Goal: Task Accomplishment & Management: Manage account settings

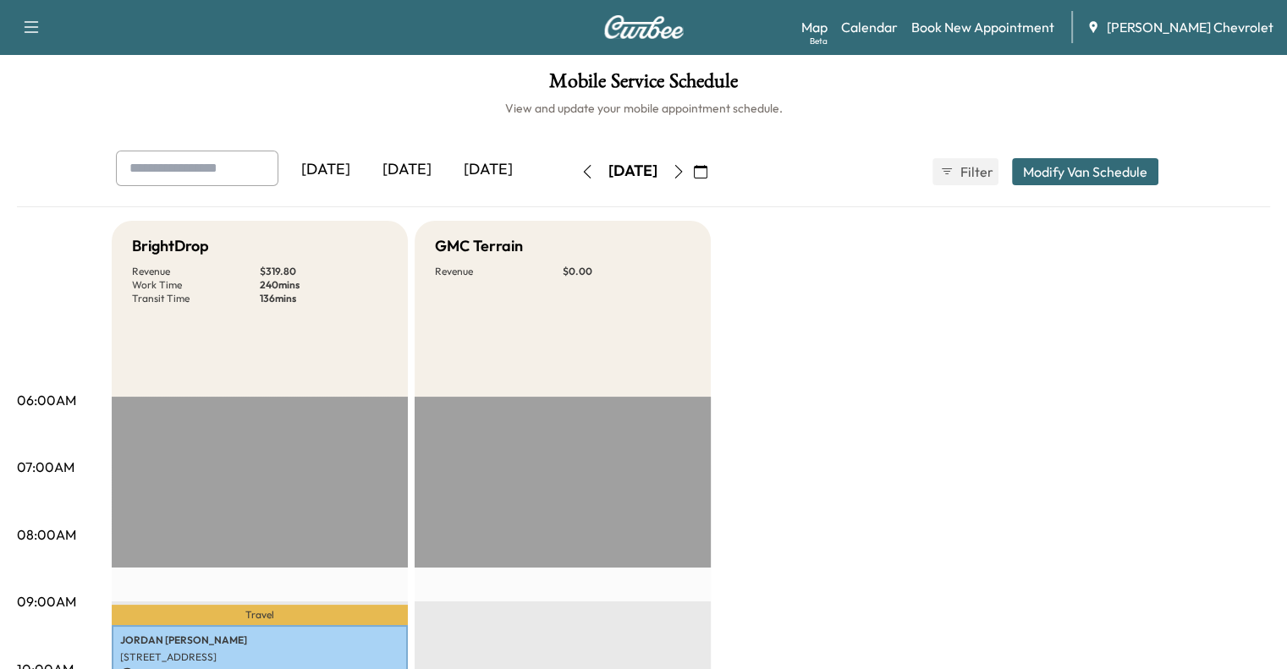
click at [715, 179] on button "button" at bounding box center [700, 171] width 29 height 27
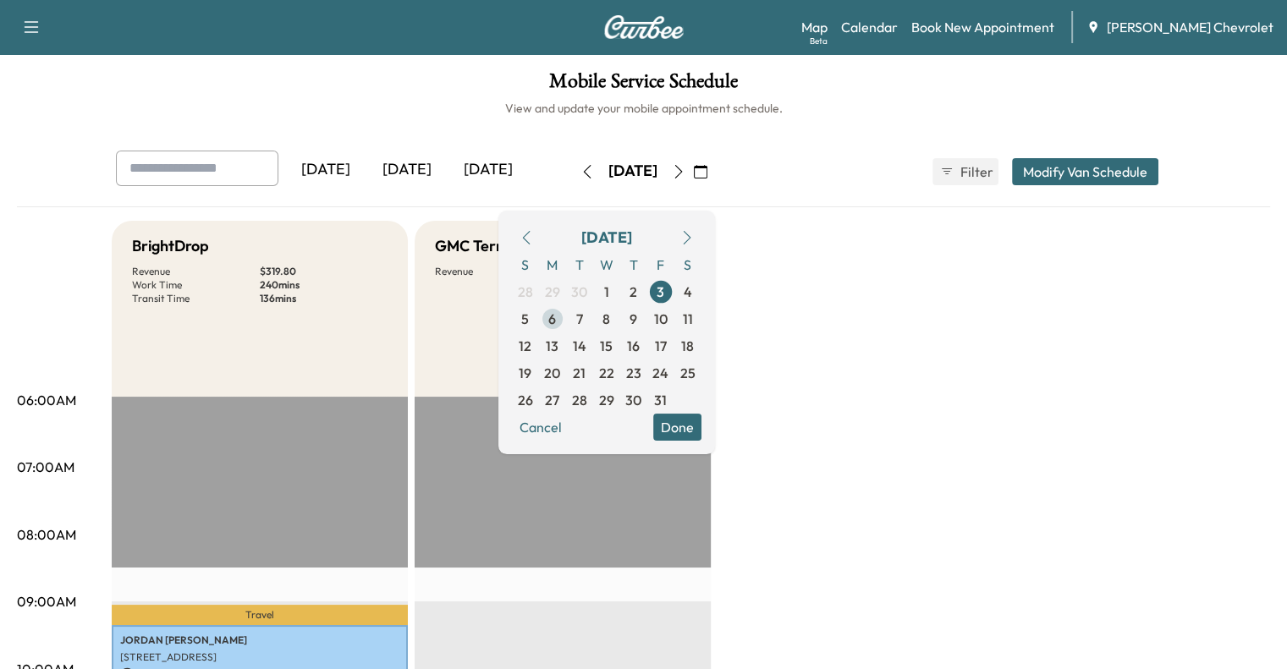
click at [556, 312] on span "6" at bounding box center [552, 319] width 8 height 20
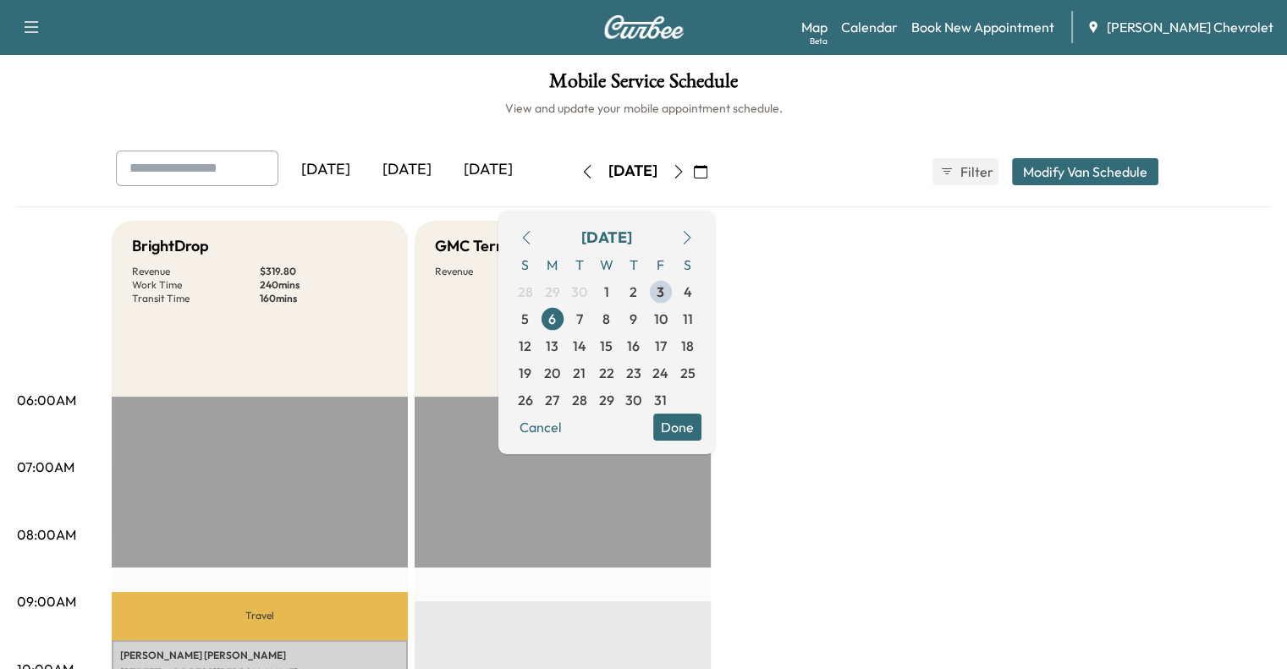
click at [427, 367] on div "GMC Terrain Revenue $ 0.00" at bounding box center [563, 309] width 296 height 176
click at [583, 326] on span "7" at bounding box center [579, 319] width 7 height 20
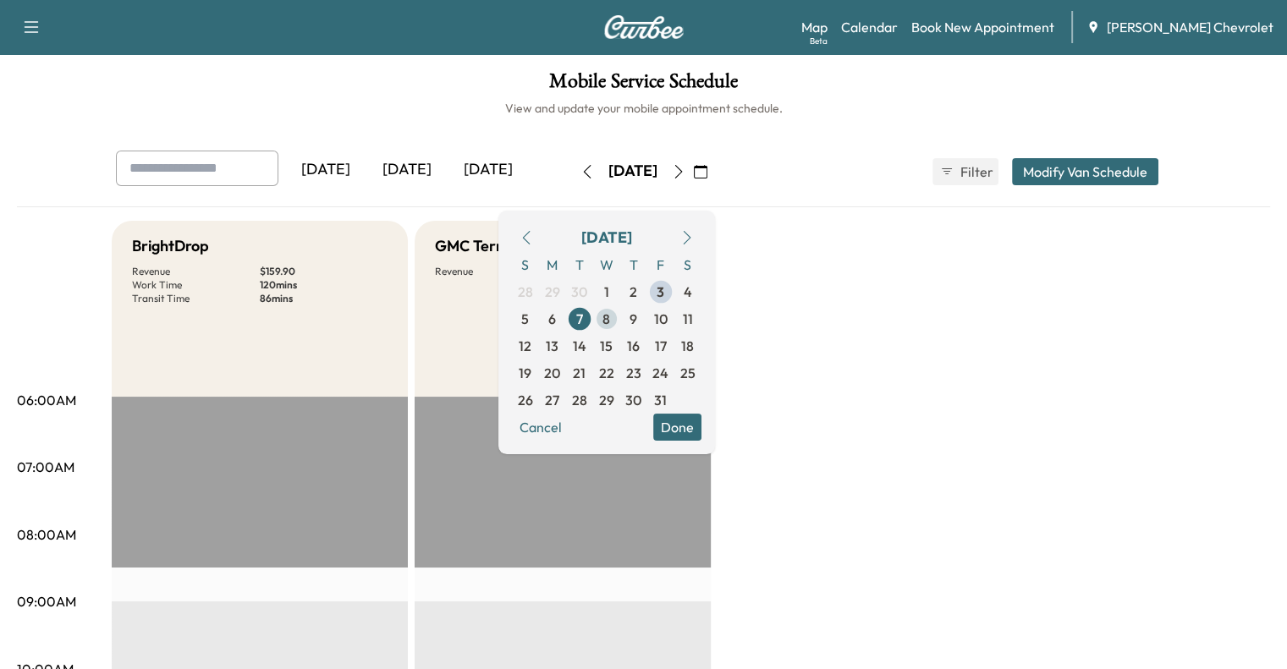
click at [610, 316] on span "8" at bounding box center [607, 319] width 8 height 20
click at [647, 321] on span "9" at bounding box center [633, 319] width 27 height 27
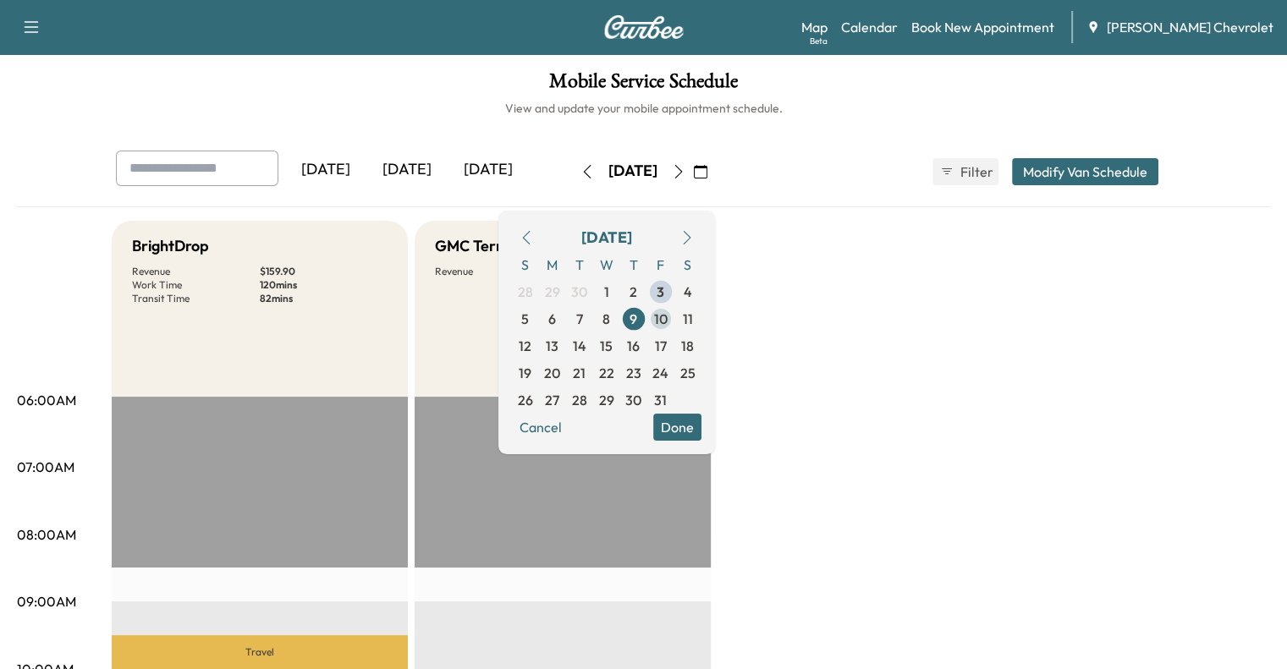
click at [675, 318] on span "10" at bounding box center [660, 319] width 27 height 27
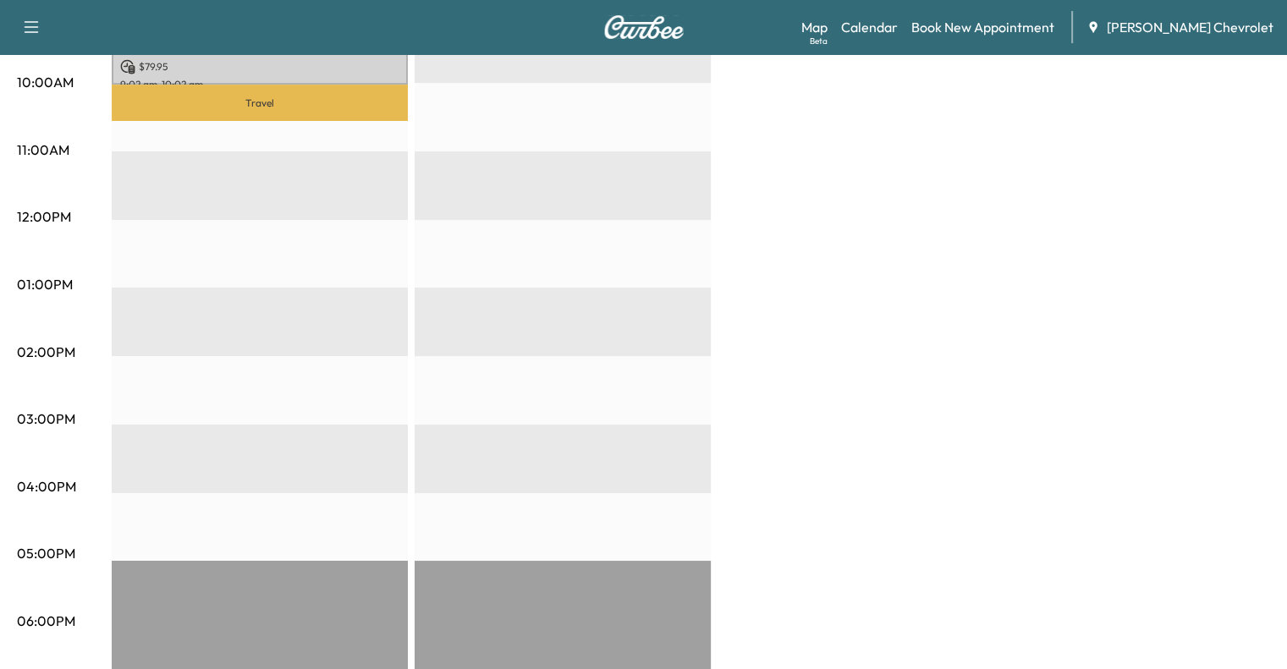
scroll to position [602, 0]
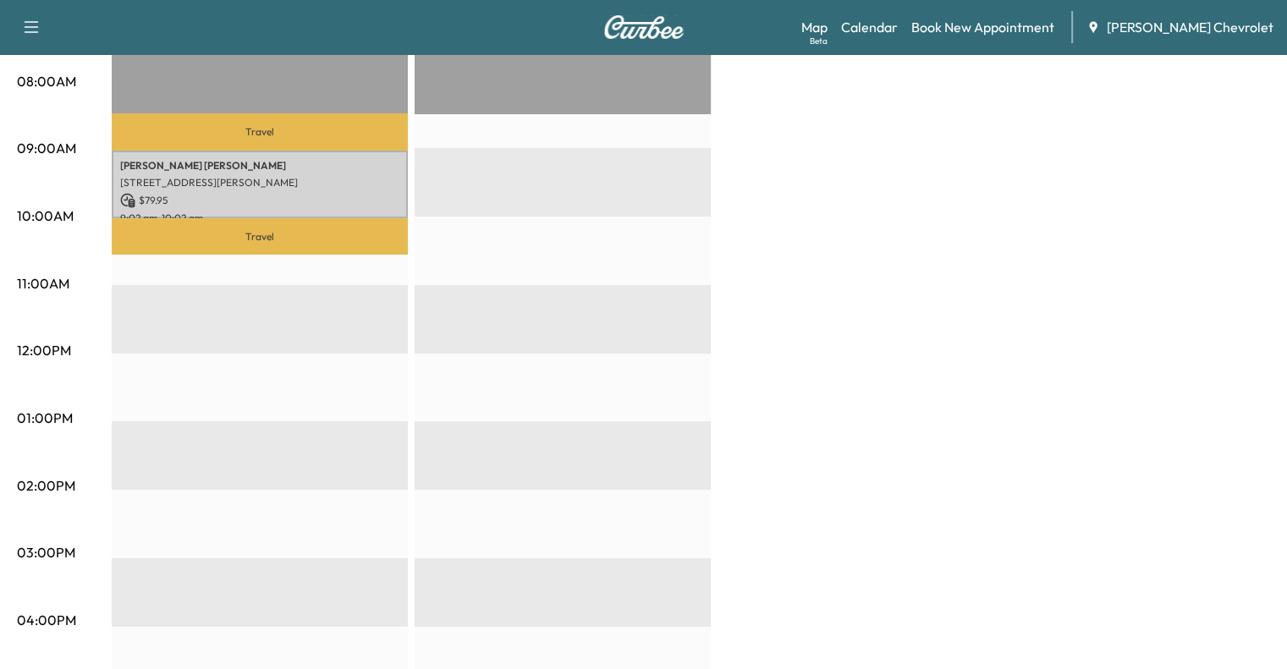
click at [403, 284] on div "Travel [PERSON_NAME] [STREET_ADDRESS][PERSON_NAME] $ 79.95 9:02 am - 10:02 am T…" at bounding box center [260, 489] width 296 height 1093
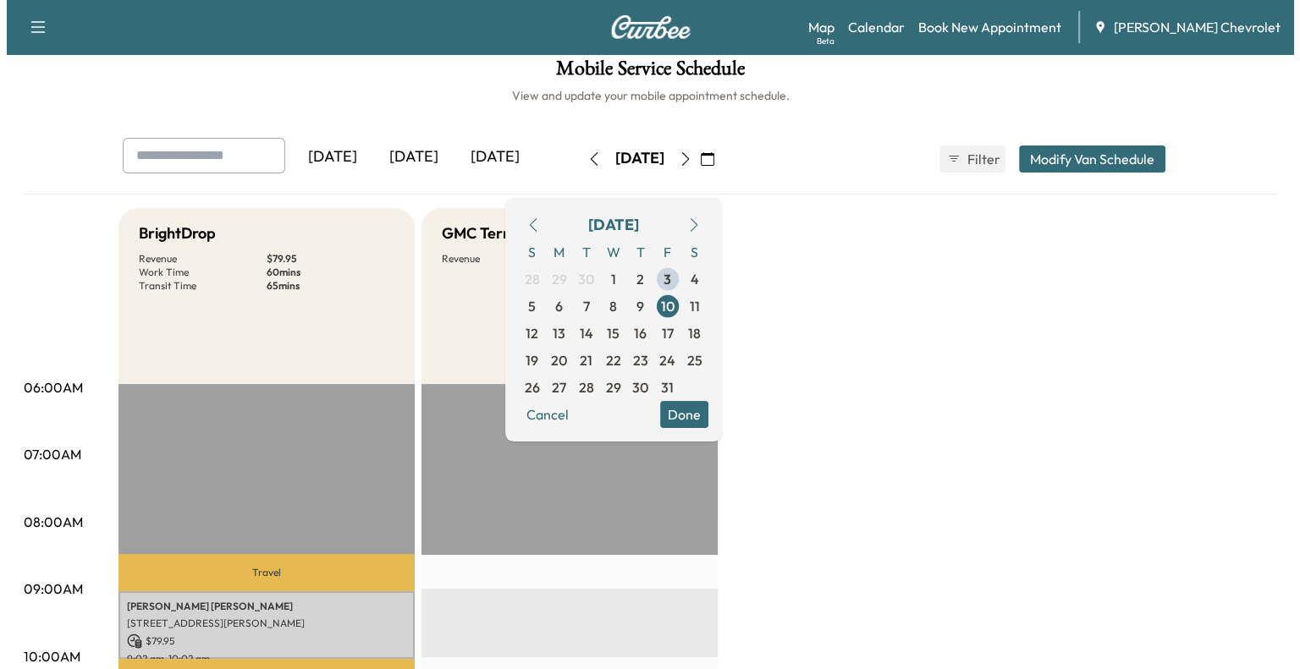
scroll to position [8, 0]
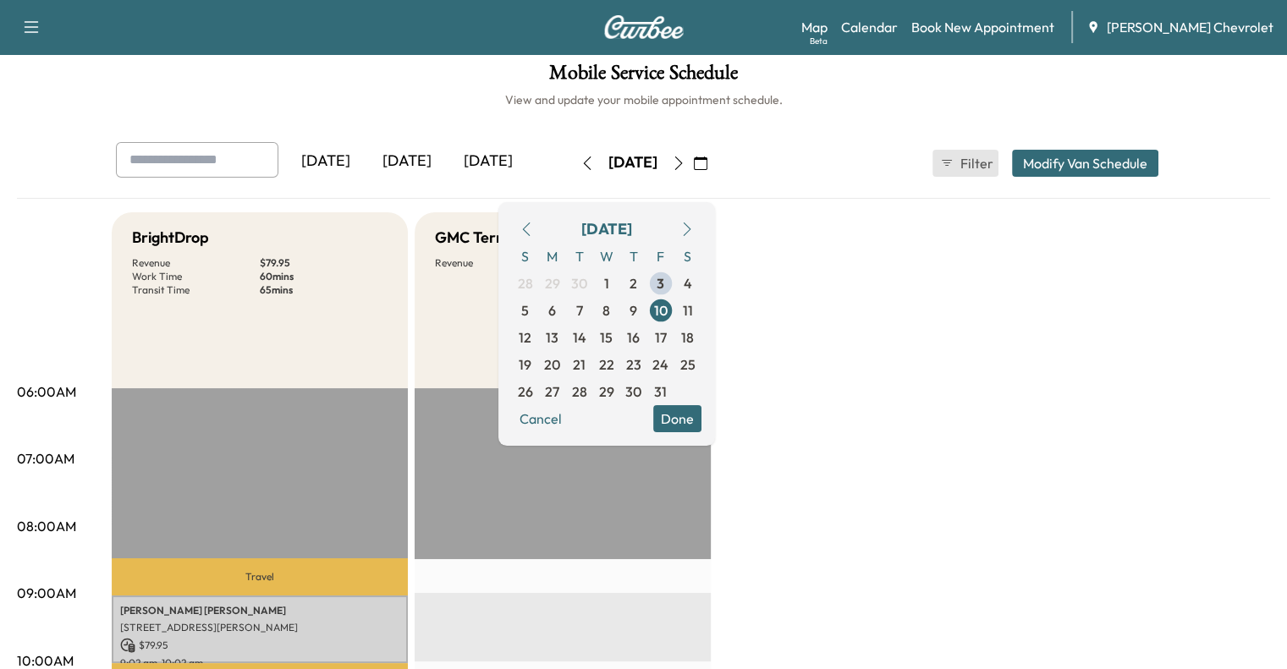
click at [991, 158] on span "Filter" at bounding box center [976, 163] width 30 height 20
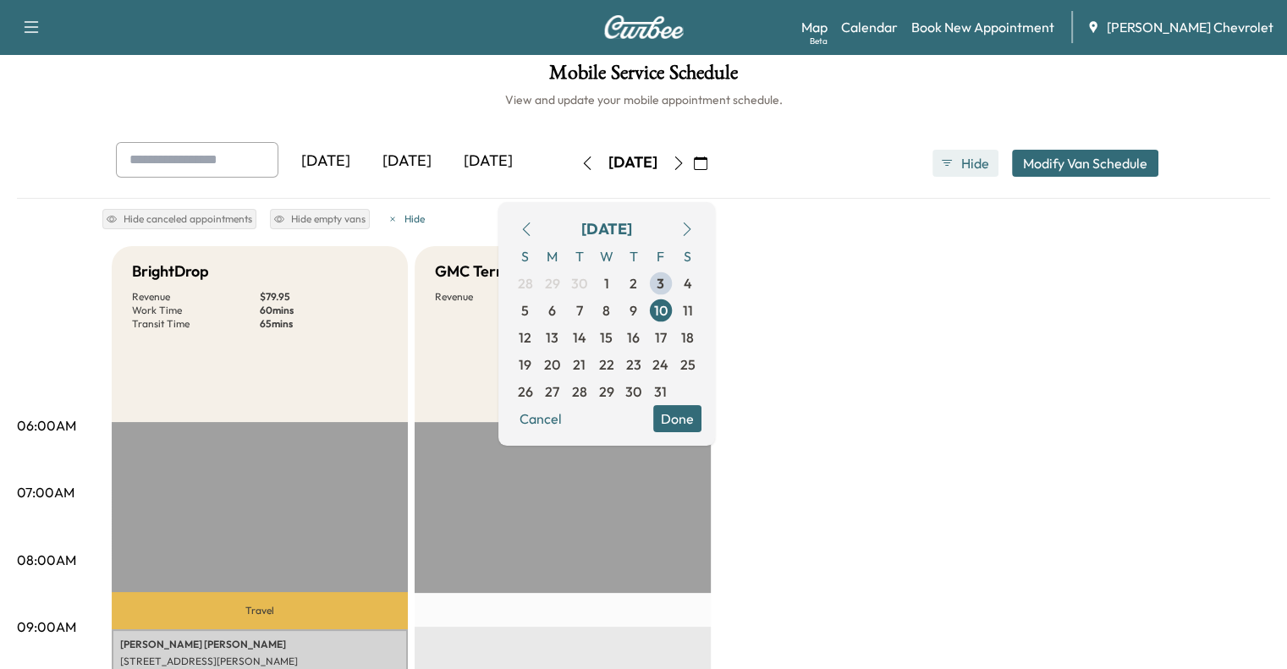
click at [999, 167] on button "Hide" at bounding box center [966, 163] width 66 height 27
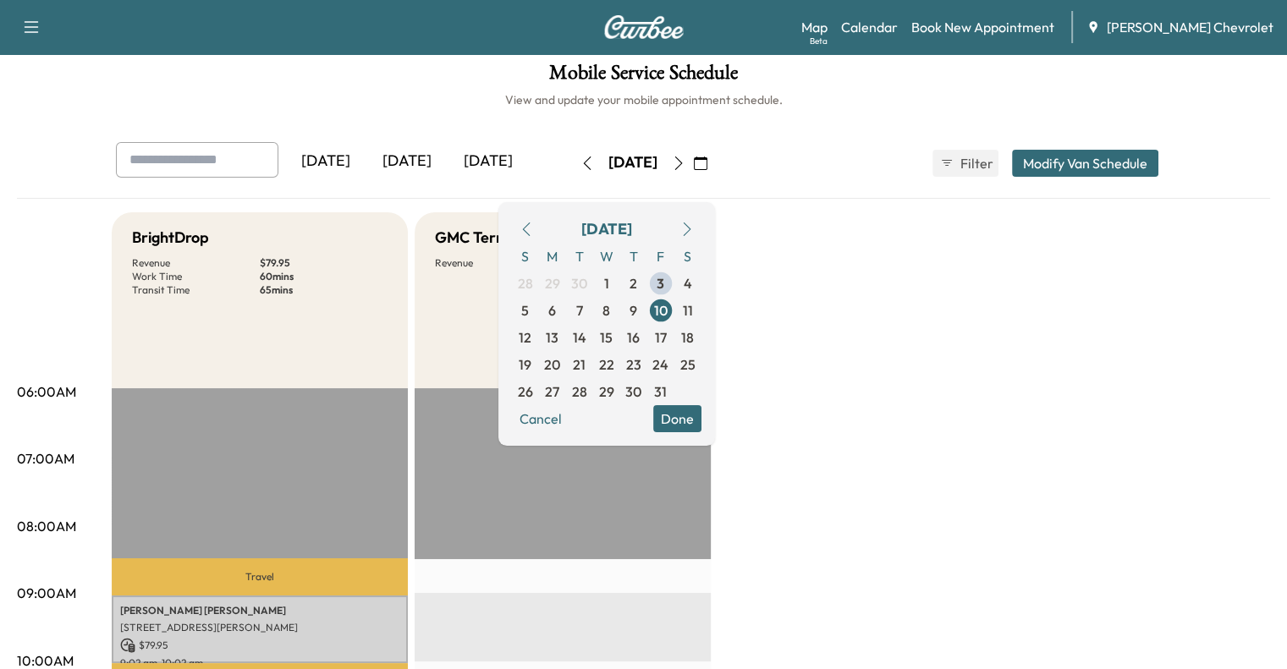
click at [1130, 170] on button "Modify Van Schedule" at bounding box center [1085, 163] width 146 height 27
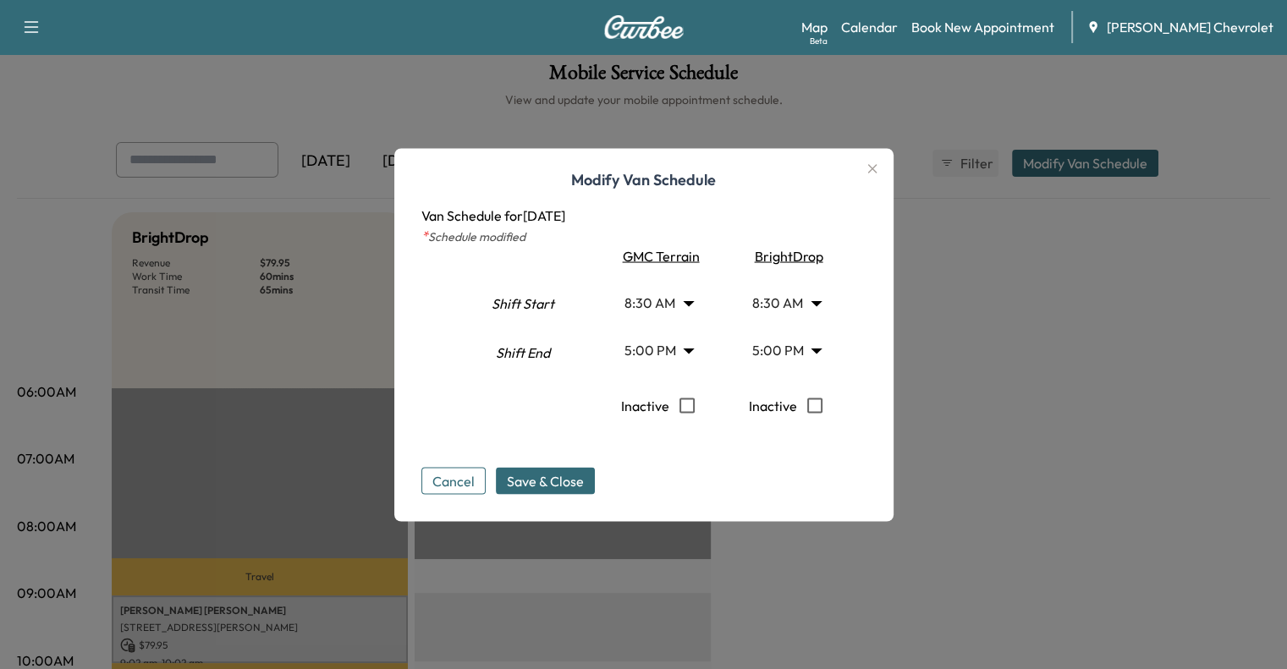
click at [832, 346] on body "Support Log Out Map Beta Calendar Book New Appointment [PERSON_NAME] Chevrolet …" at bounding box center [643, 326] width 1287 height 669
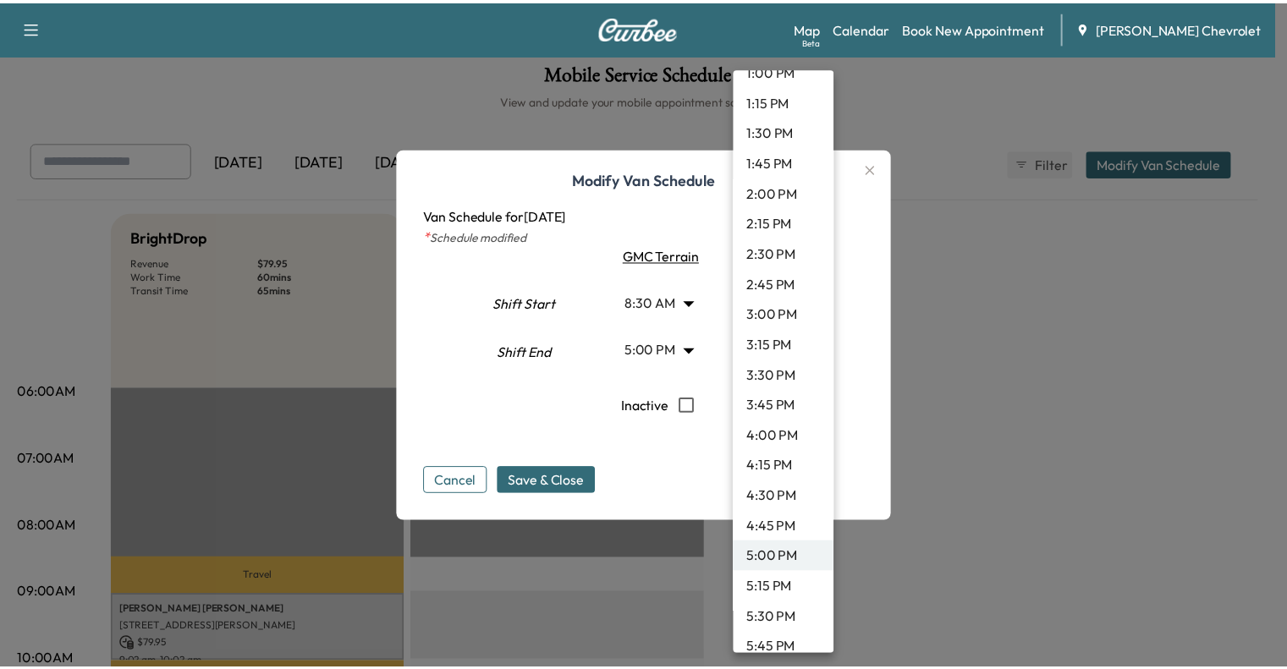
scroll to position [1633, 0]
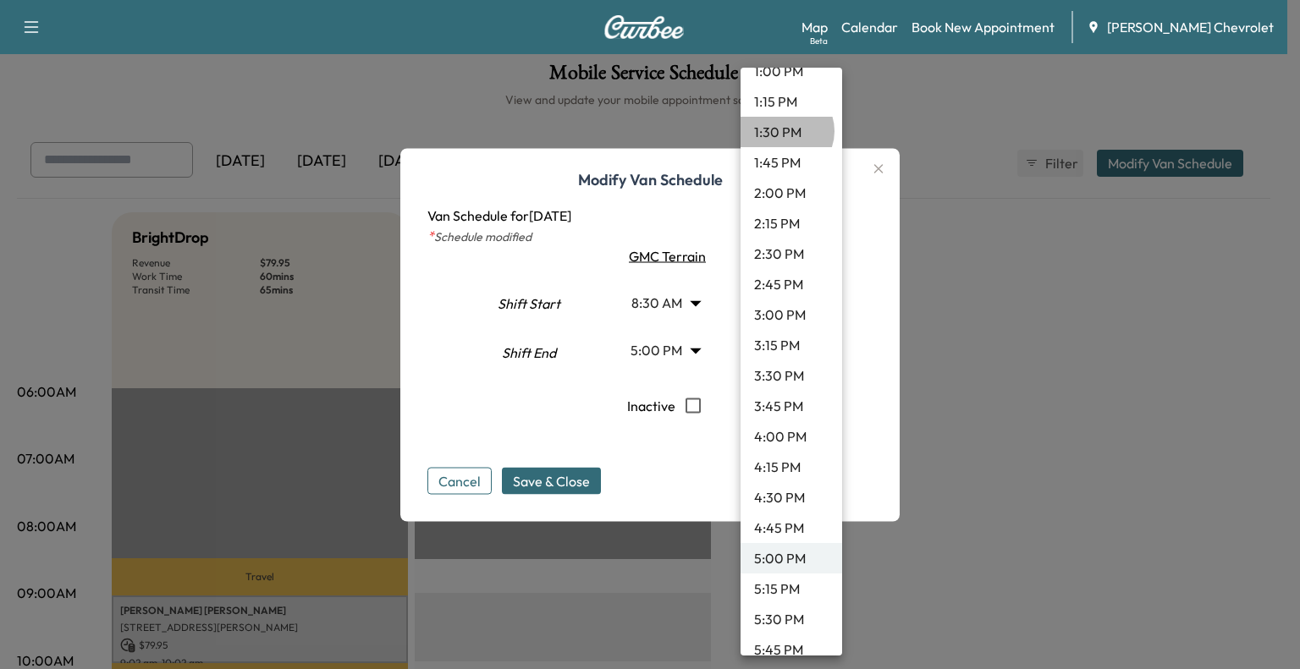
click at [785, 131] on li "1:30 PM" at bounding box center [792, 132] width 102 height 30
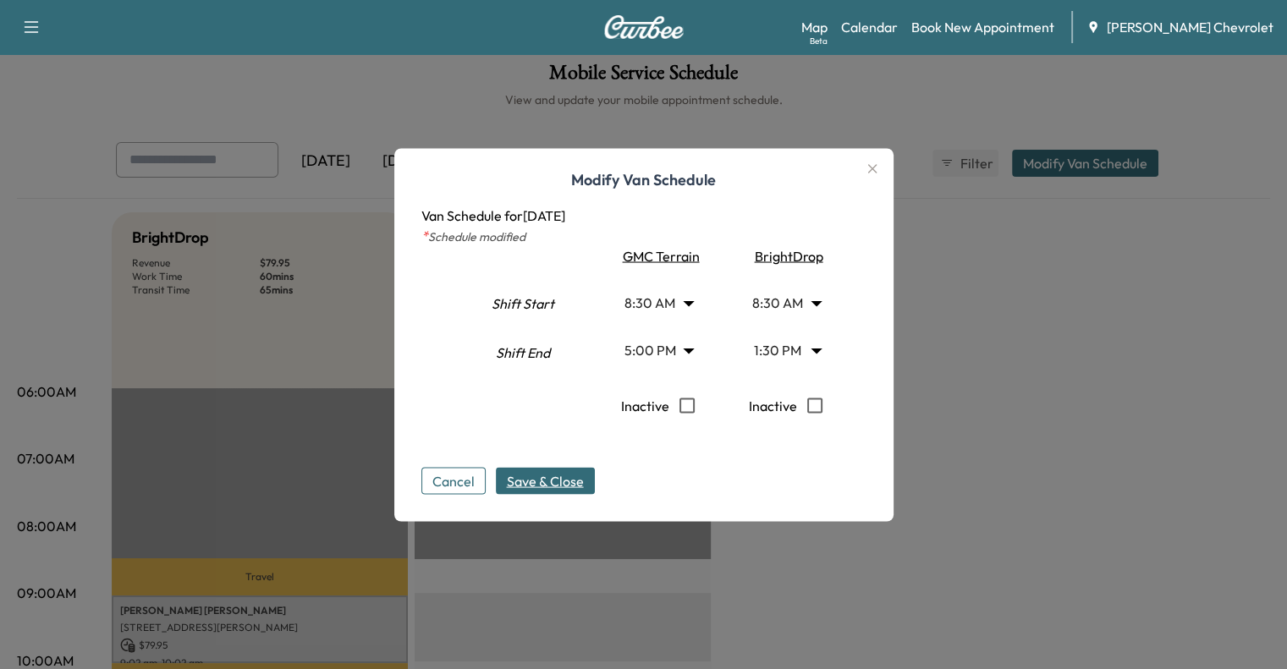
click at [537, 493] on button "Save & Close" at bounding box center [545, 480] width 99 height 27
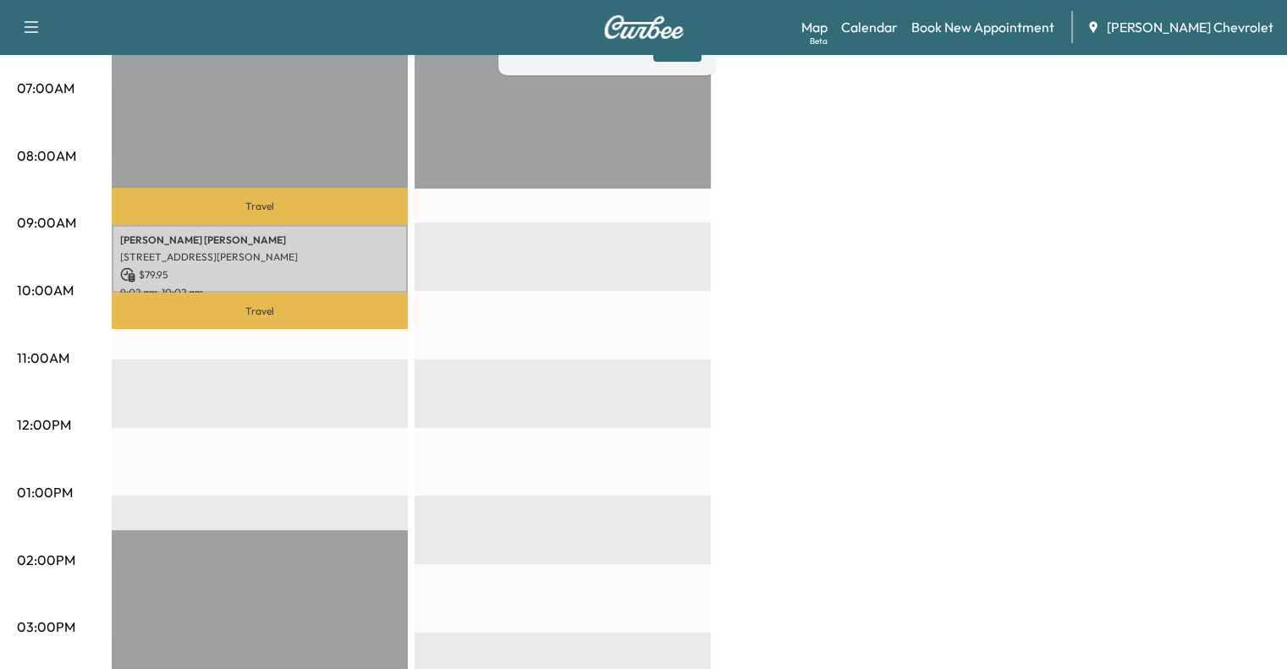
scroll to position [41, 0]
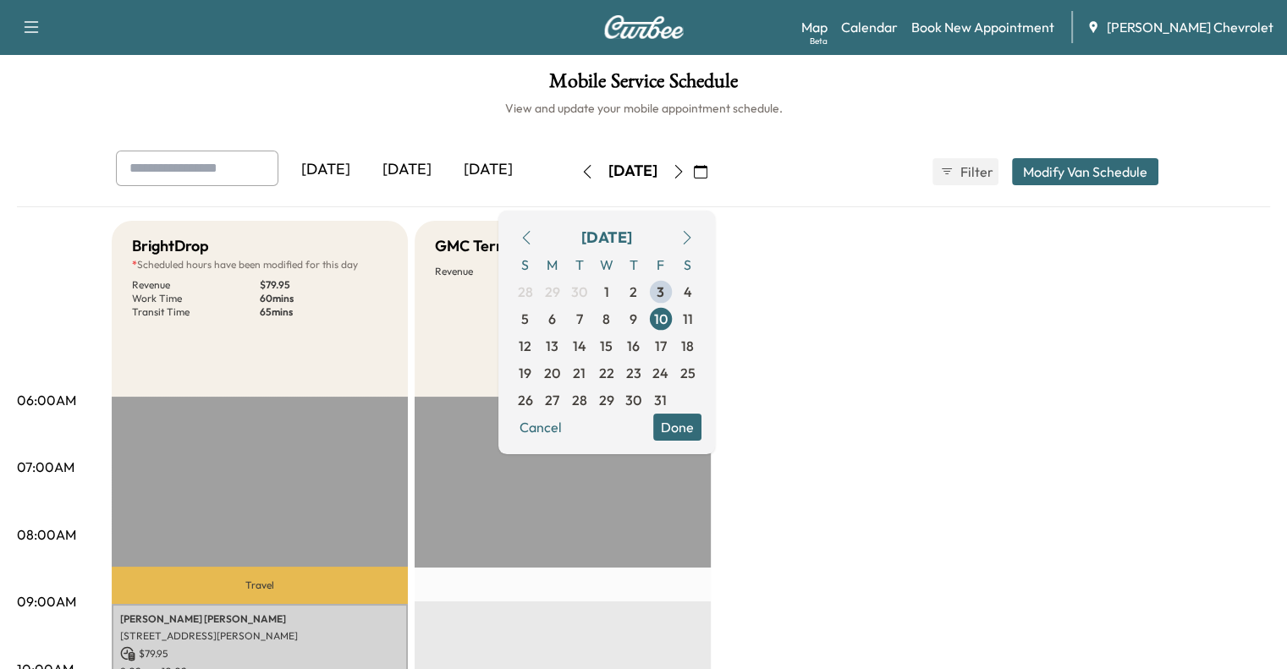
click at [686, 173] on icon "button" at bounding box center [679, 172] width 14 height 14
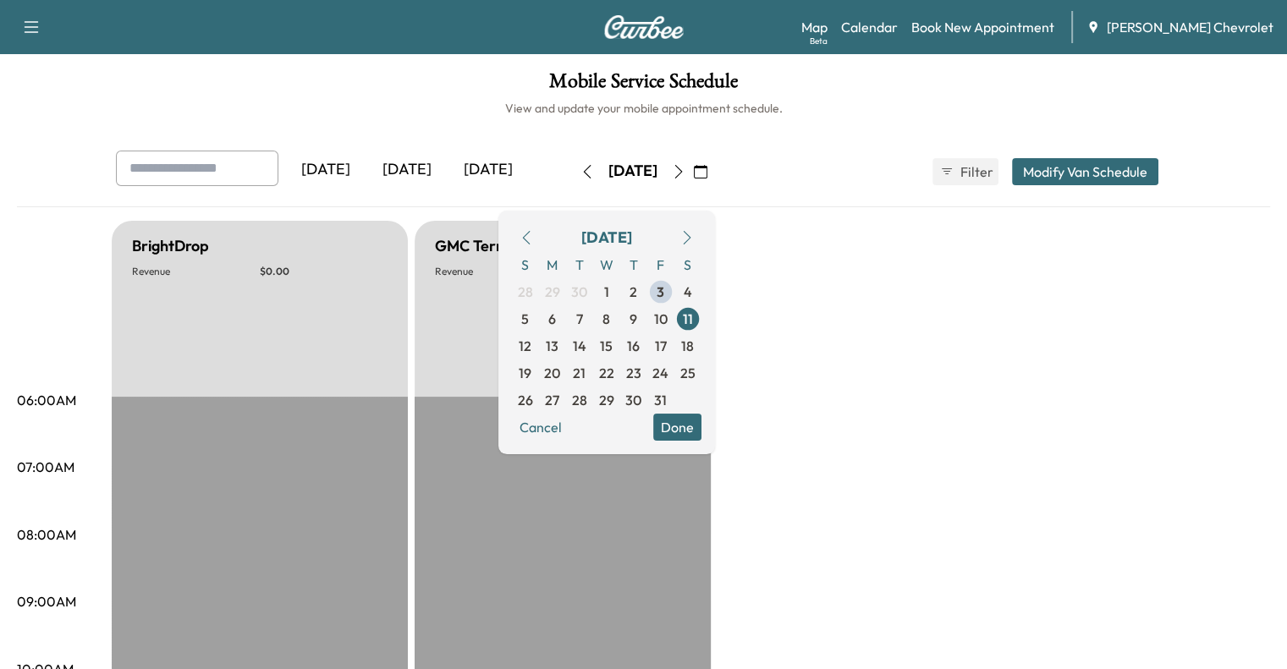
click at [715, 173] on button "button" at bounding box center [700, 171] width 29 height 27
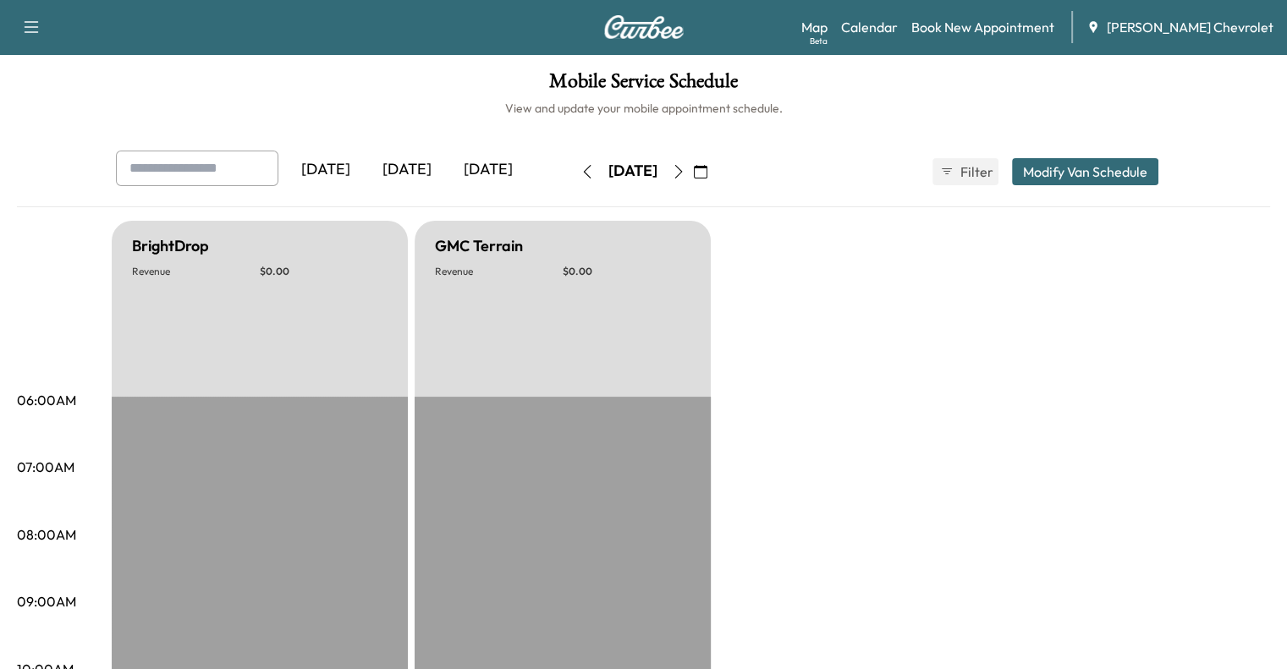
click at [708, 175] on icon "button" at bounding box center [701, 172] width 14 height 14
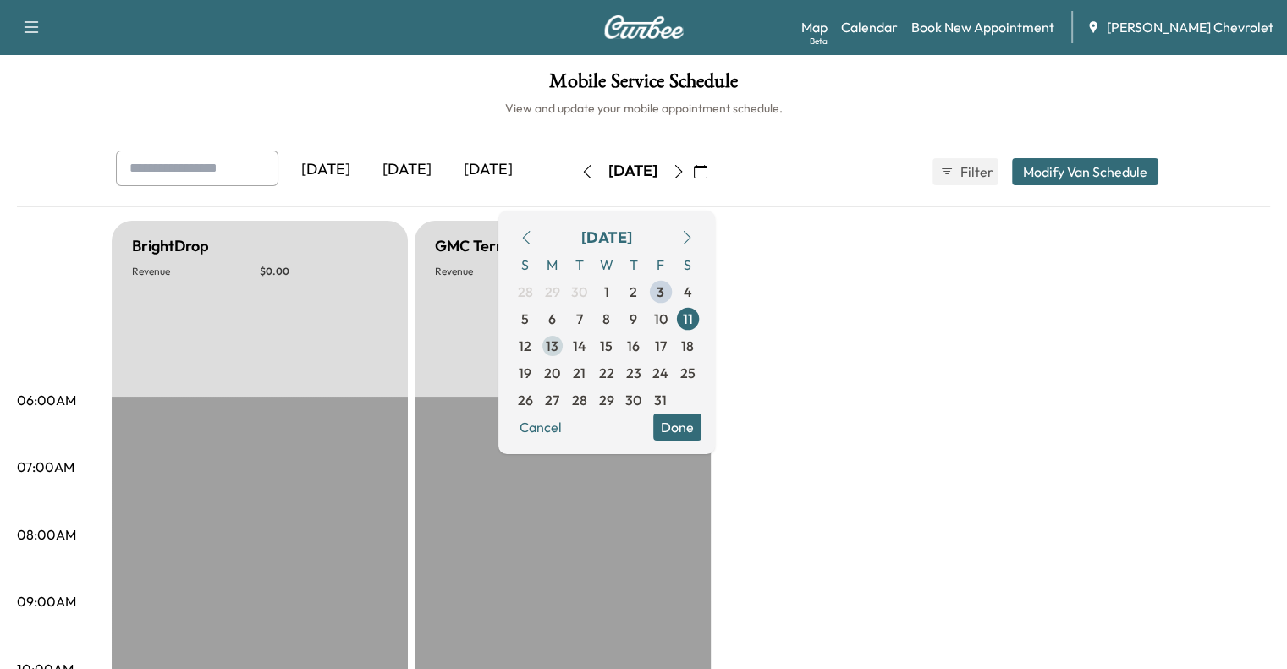
click at [566, 339] on span "13" at bounding box center [552, 346] width 27 height 27
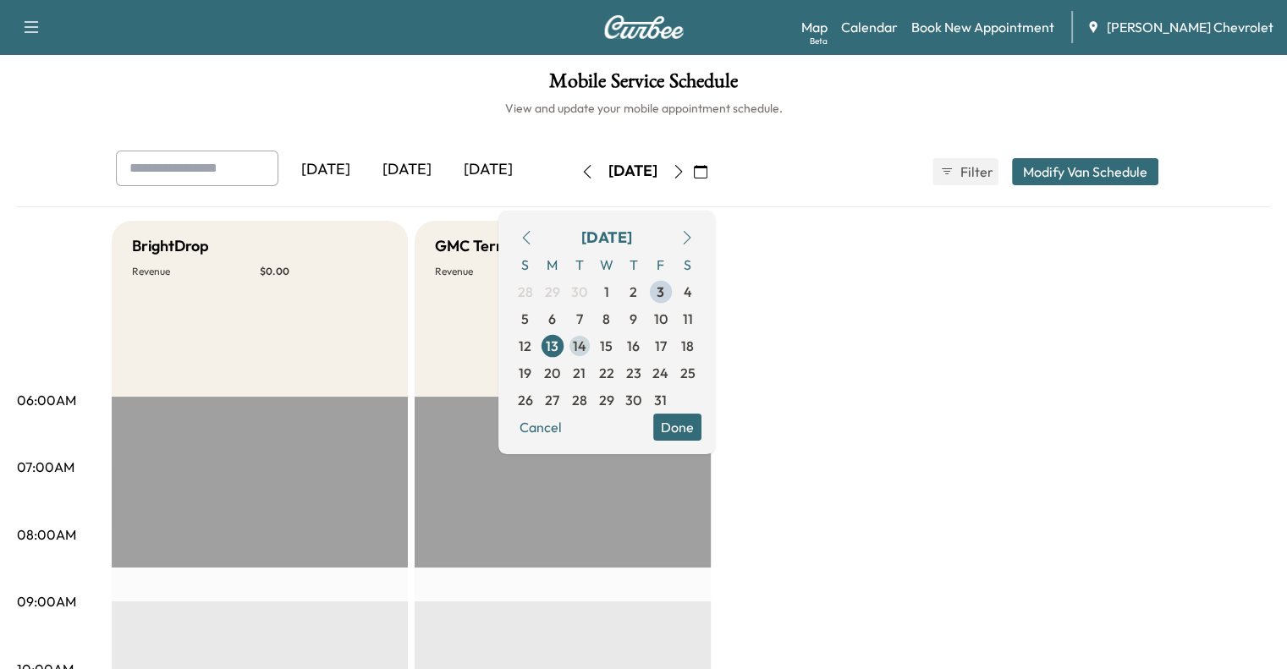
click at [586, 348] on span "14" at bounding box center [580, 346] width 14 height 20
click at [613, 352] on span "15" at bounding box center [606, 346] width 13 height 20
click at [640, 351] on span "16" at bounding box center [633, 346] width 13 height 20
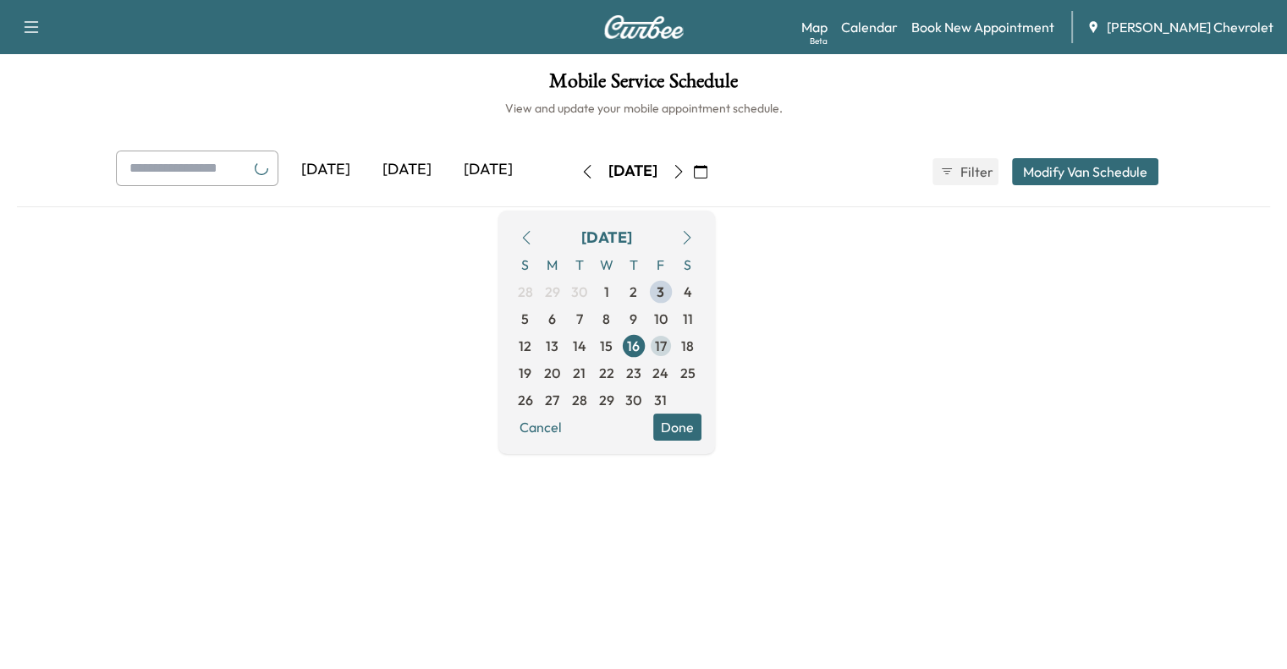
click at [675, 350] on span "17" at bounding box center [660, 346] width 27 height 27
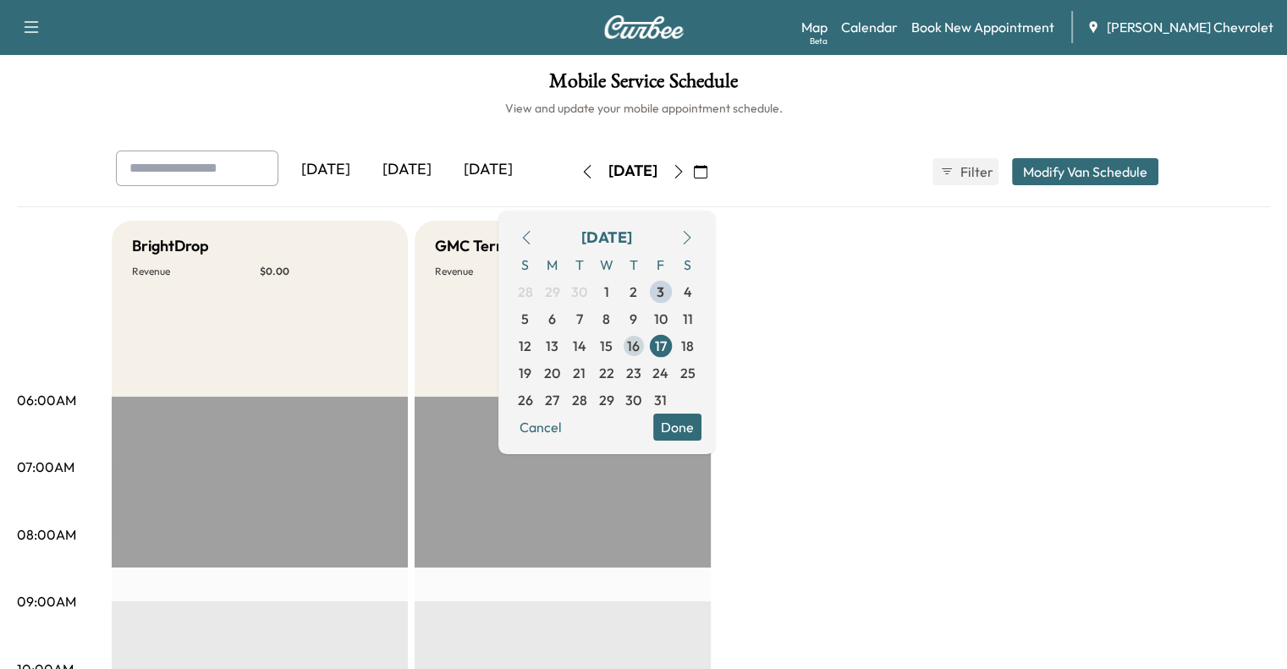
click at [640, 344] on span "16" at bounding box center [633, 346] width 13 height 20
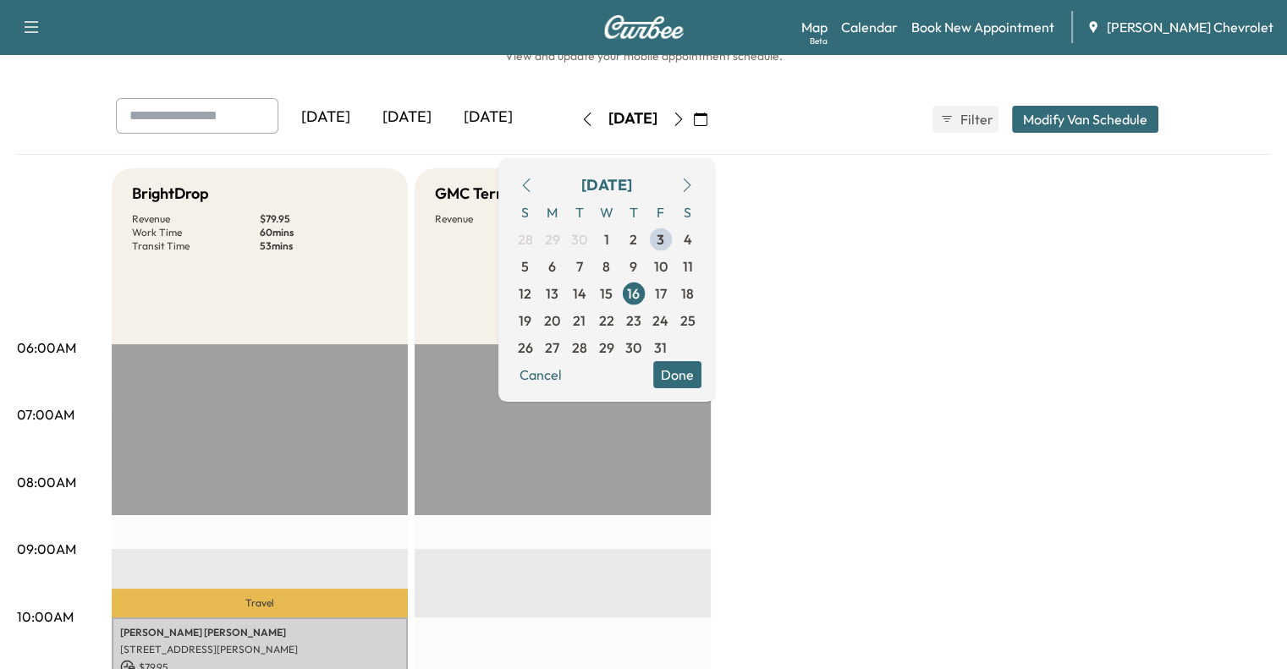
scroll to position [51, 0]
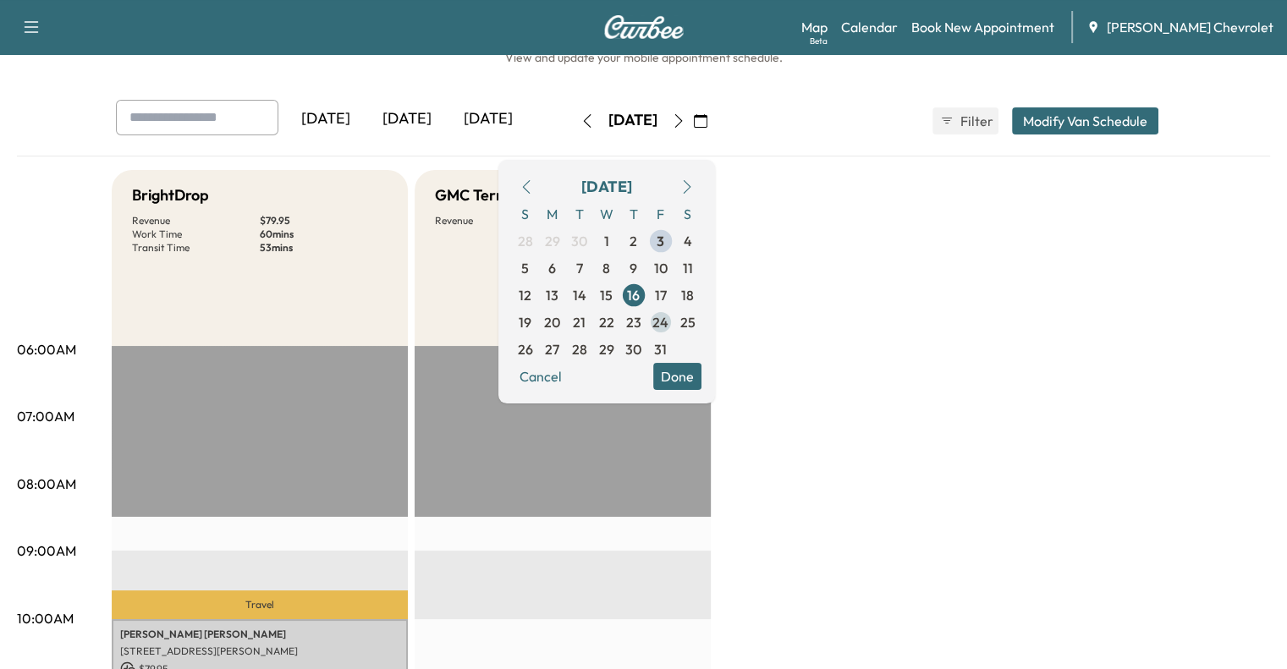
click at [669, 312] on span "24" at bounding box center [661, 322] width 16 height 20
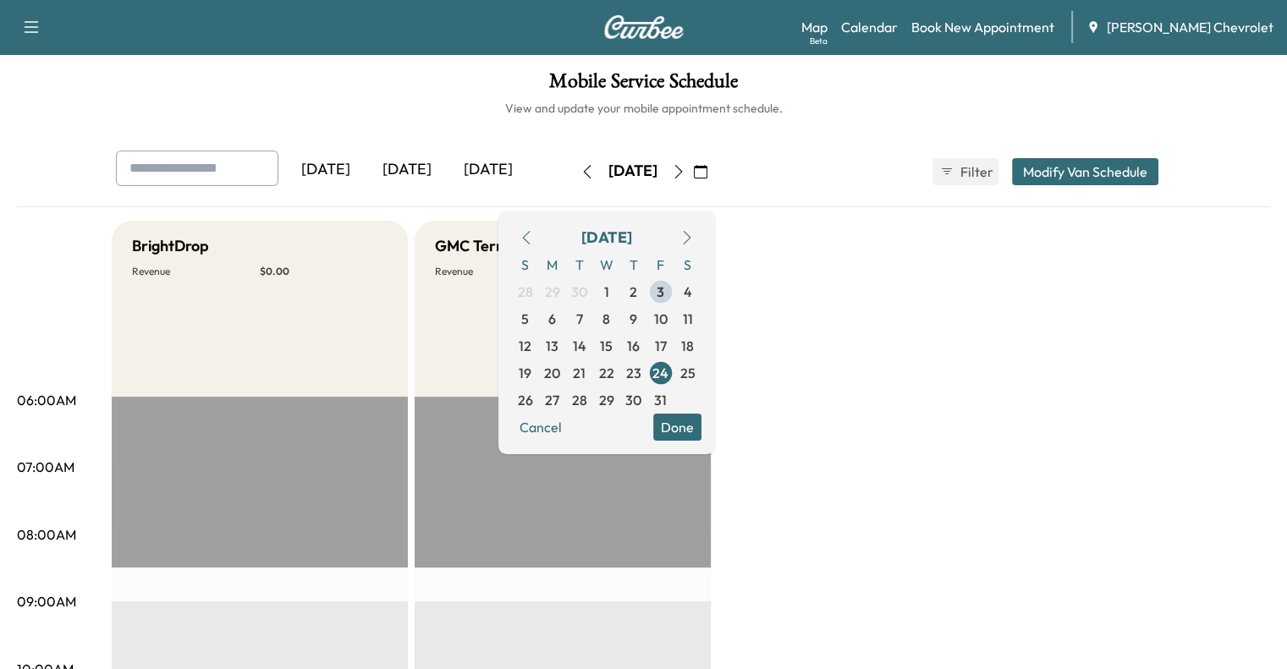
click at [1159, 166] on button "Modify Van Schedule" at bounding box center [1085, 171] width 146 height 27
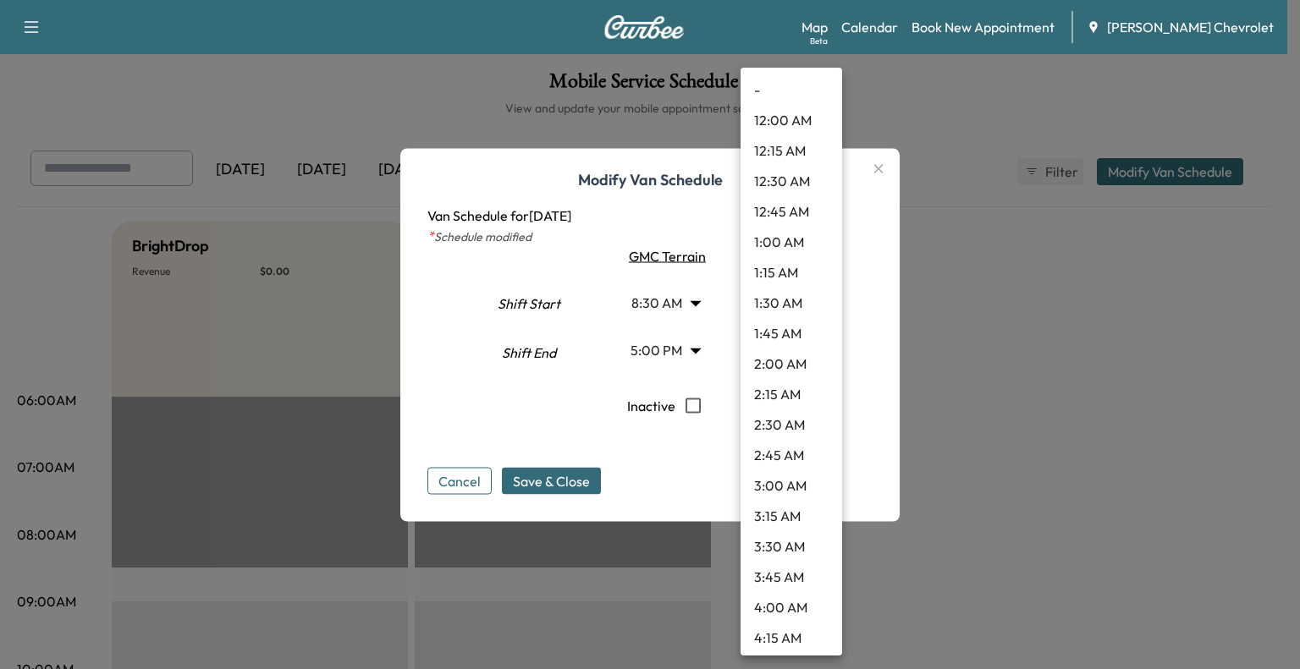
click at [804, 365] on body "Support Log Out Map Beta Calendar Book New Appointment [PERSON_NAME] Chevrolet …" at bounding box center [650, 334] width 1300 height 669
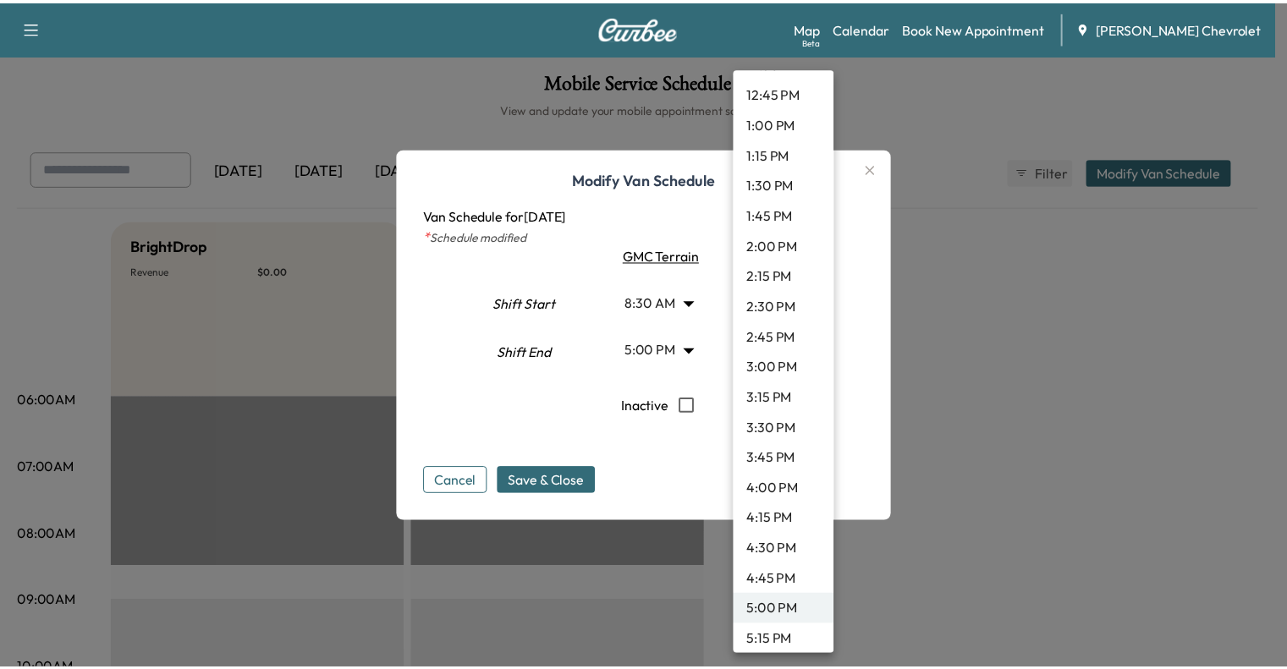
scroll to position [1580, 0]
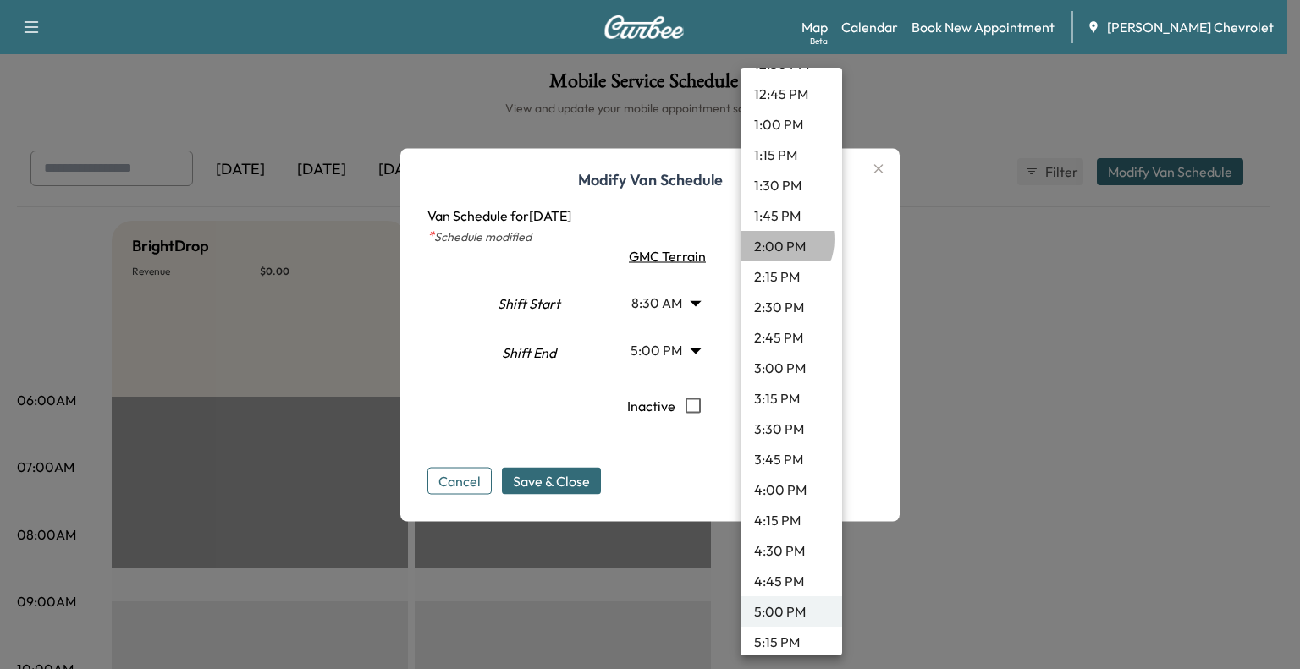
click at [769, 240] on li "2:00 PM" at bounding box center [792, 246] width 102 height 30
type input "**"
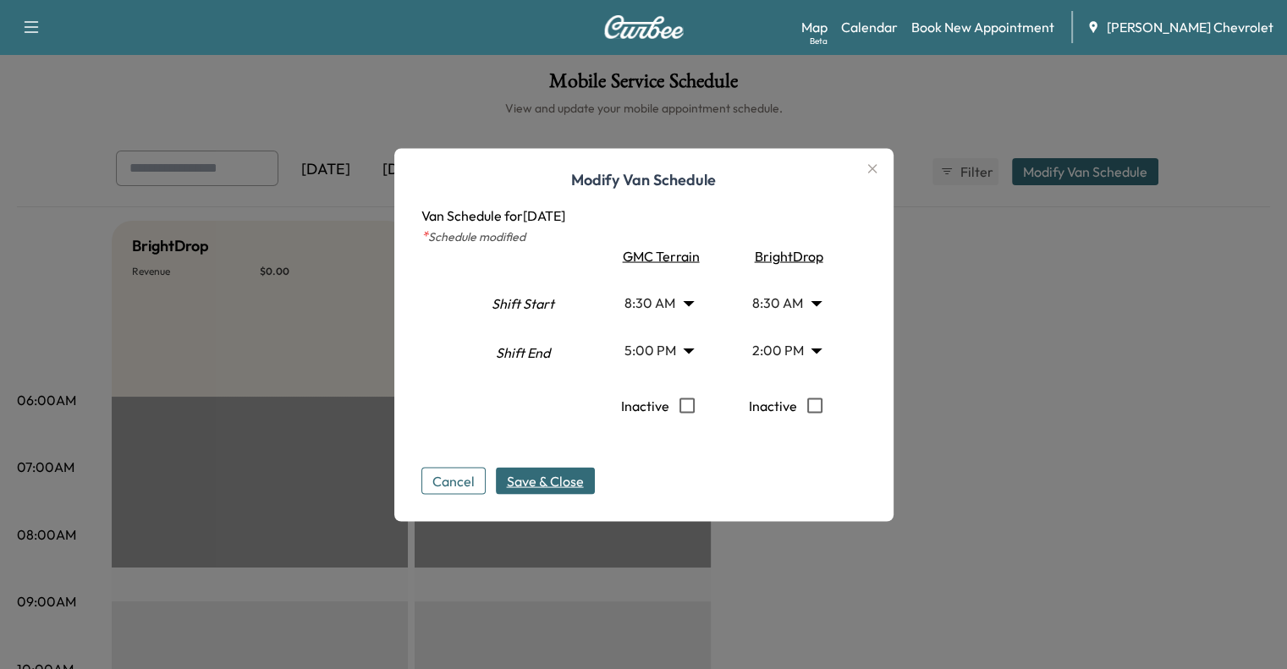
click at [589, 476] on button "Save & Close" at bounding box center [545, 480] width 99 height 27
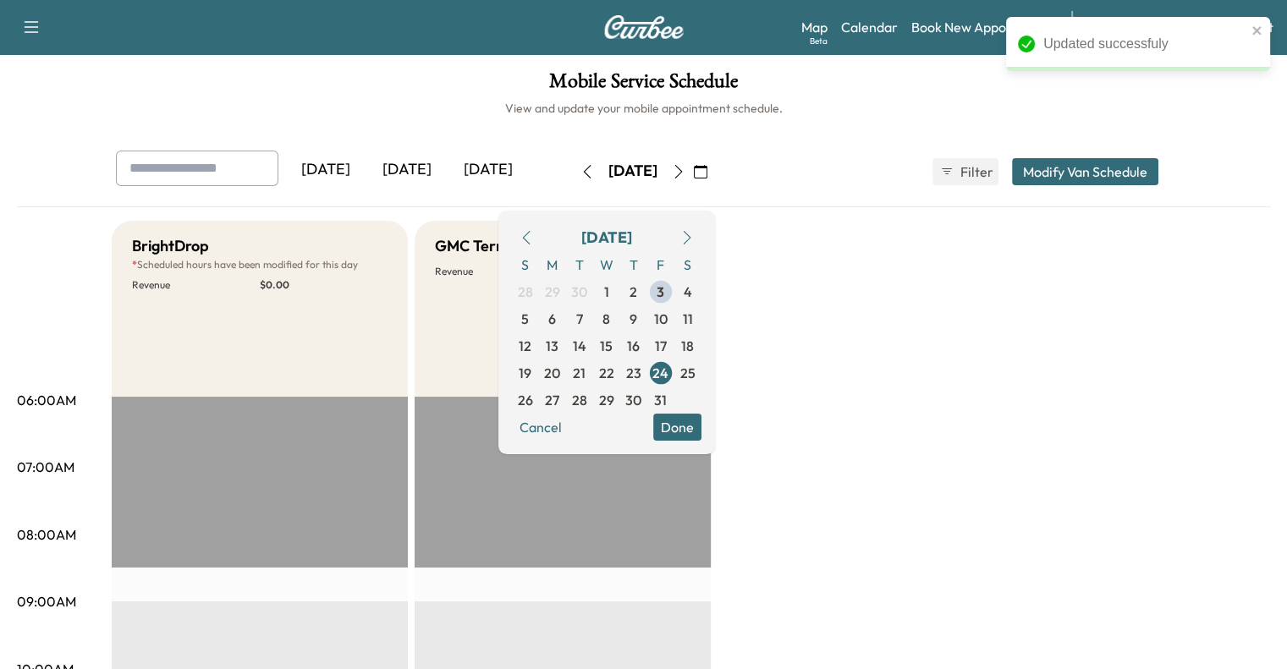
drag, startPoint x: 539, startPoint y: 510, endPoint x: 550, endPoint y: 405, distance: 105.5
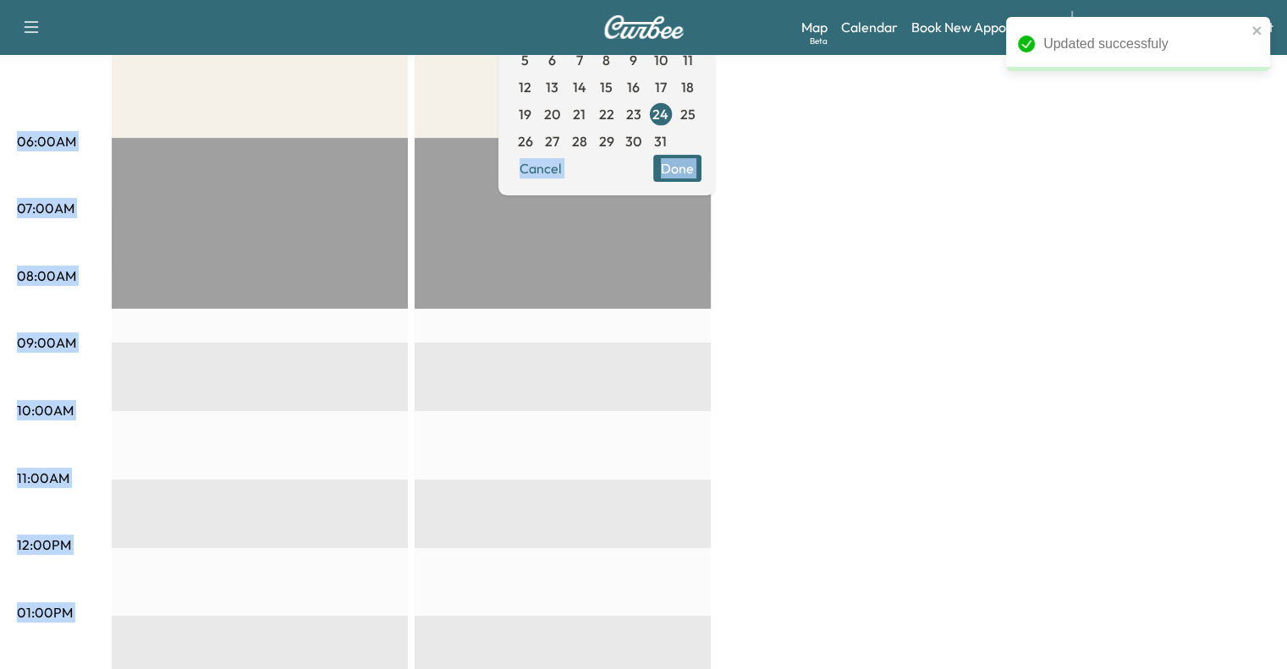
scroll to position [262, 0]
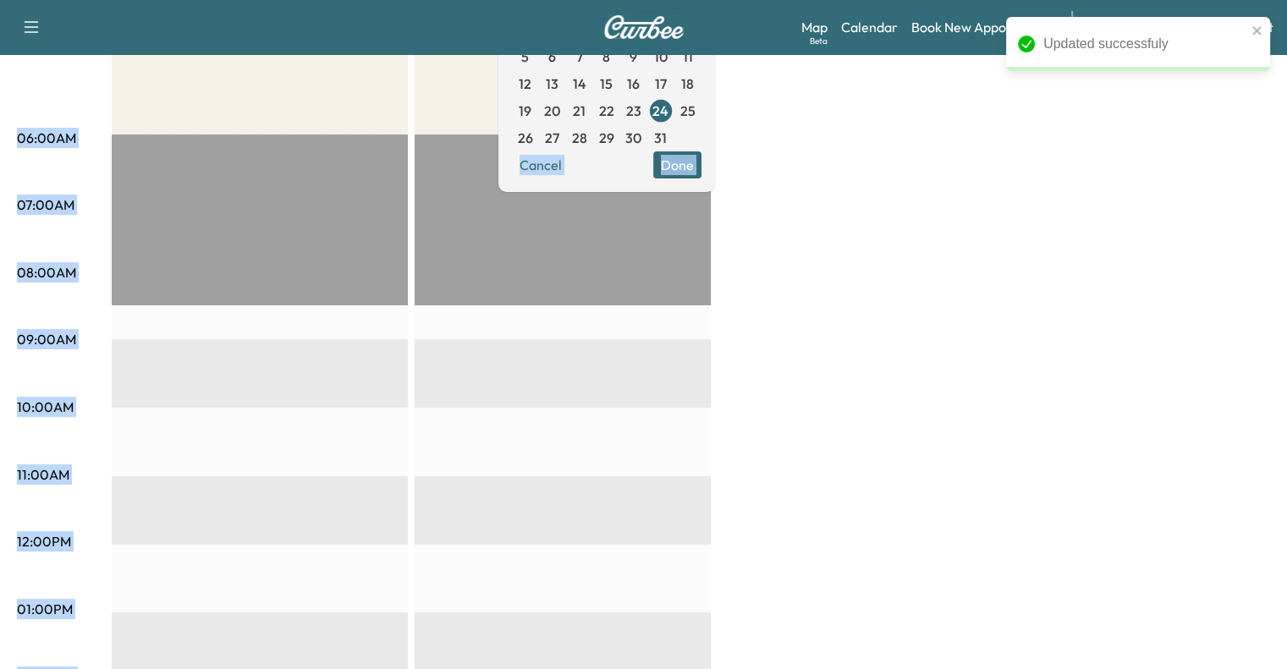
click at [550, 405] on div "EST Start" at bounding box center [563, 681] width 296 height 1093
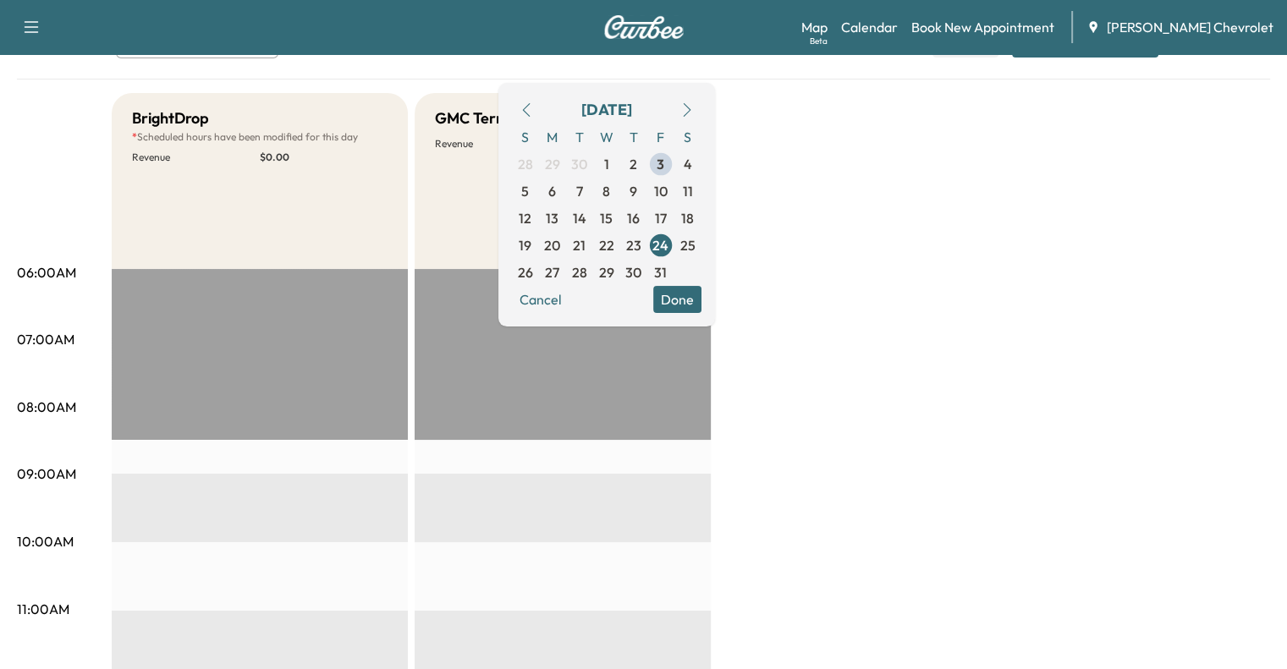
scroll to position [127, 0]
click at [702, 304] on button "Done" at bounding box center [677, 300] width 48 height 27
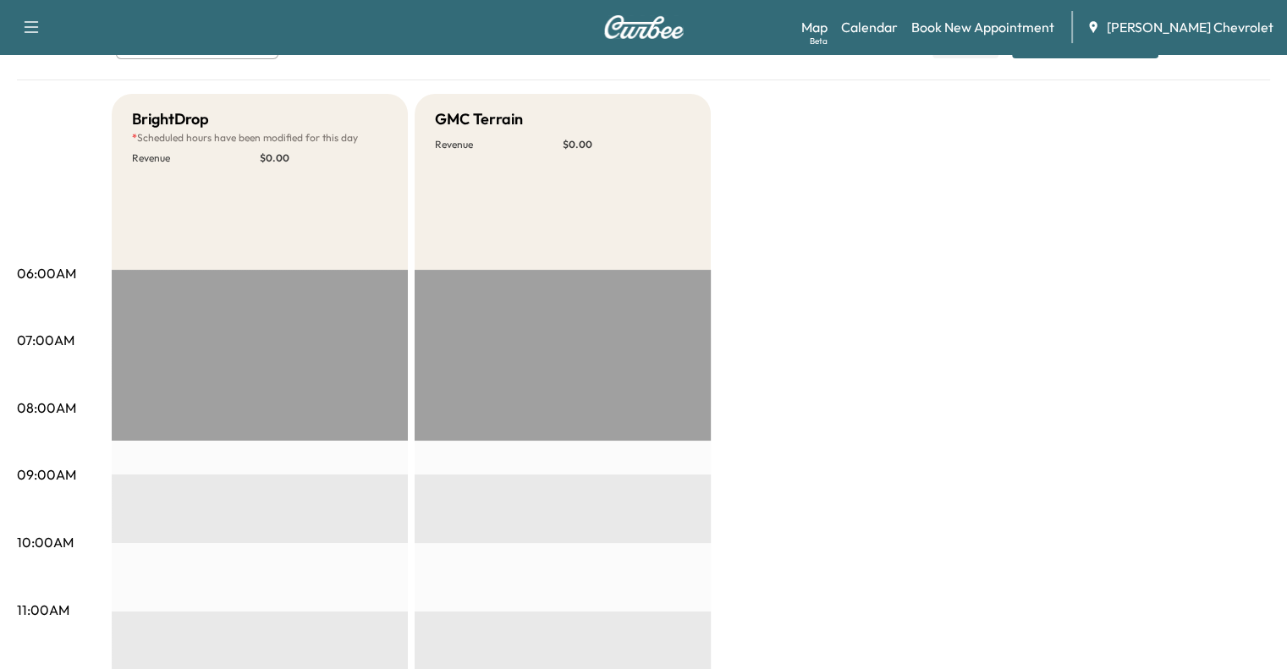
scroll to position [0, 0]
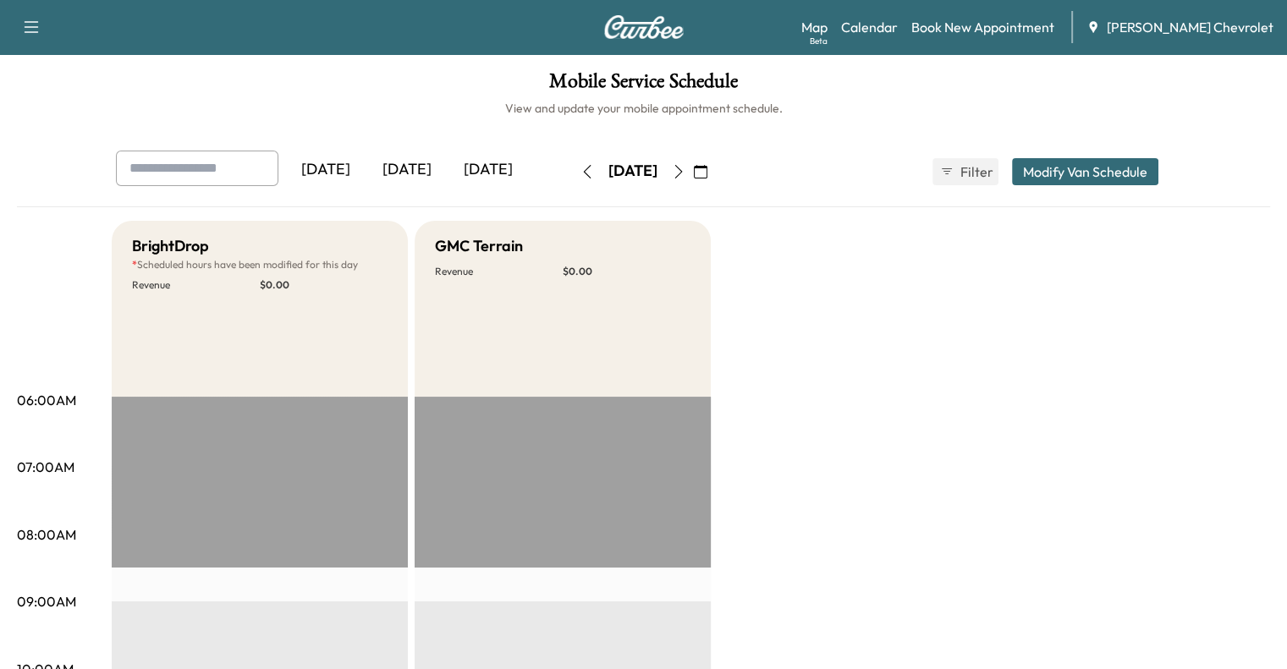
click at [715, 178] on button "button" at bounding box center [700, 171] width 29 height 27
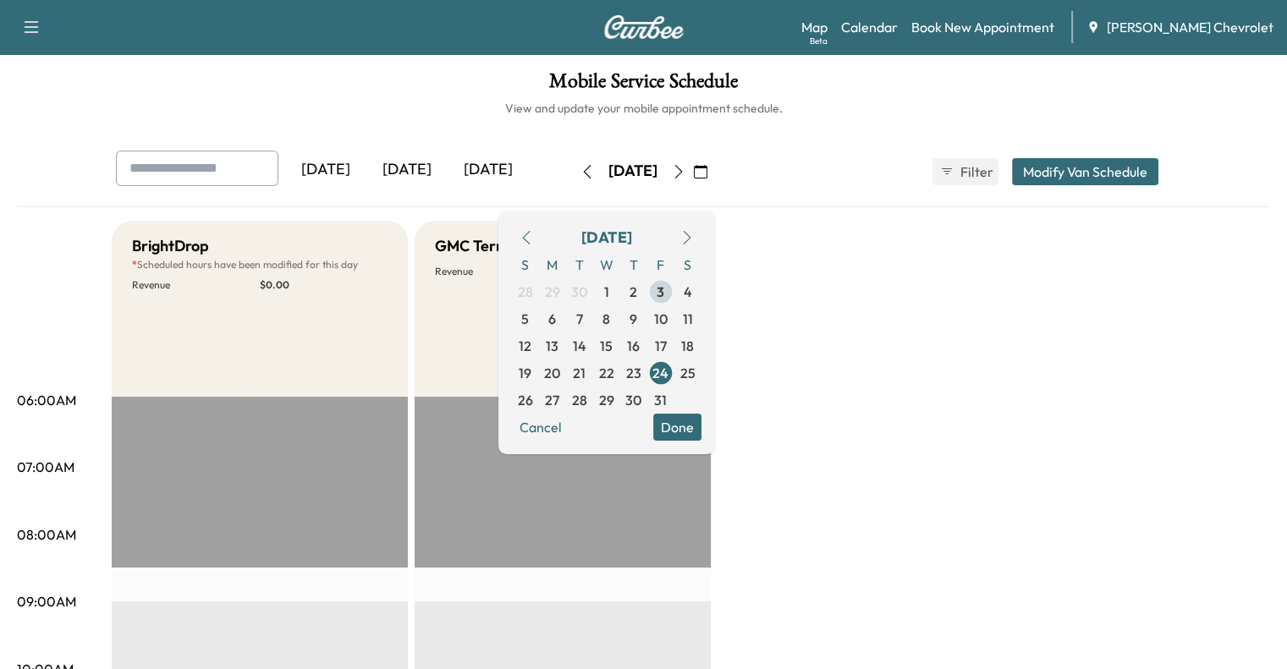
click at [675, 278] on span "3" at bounding box center [660, 291] width 27 height 27
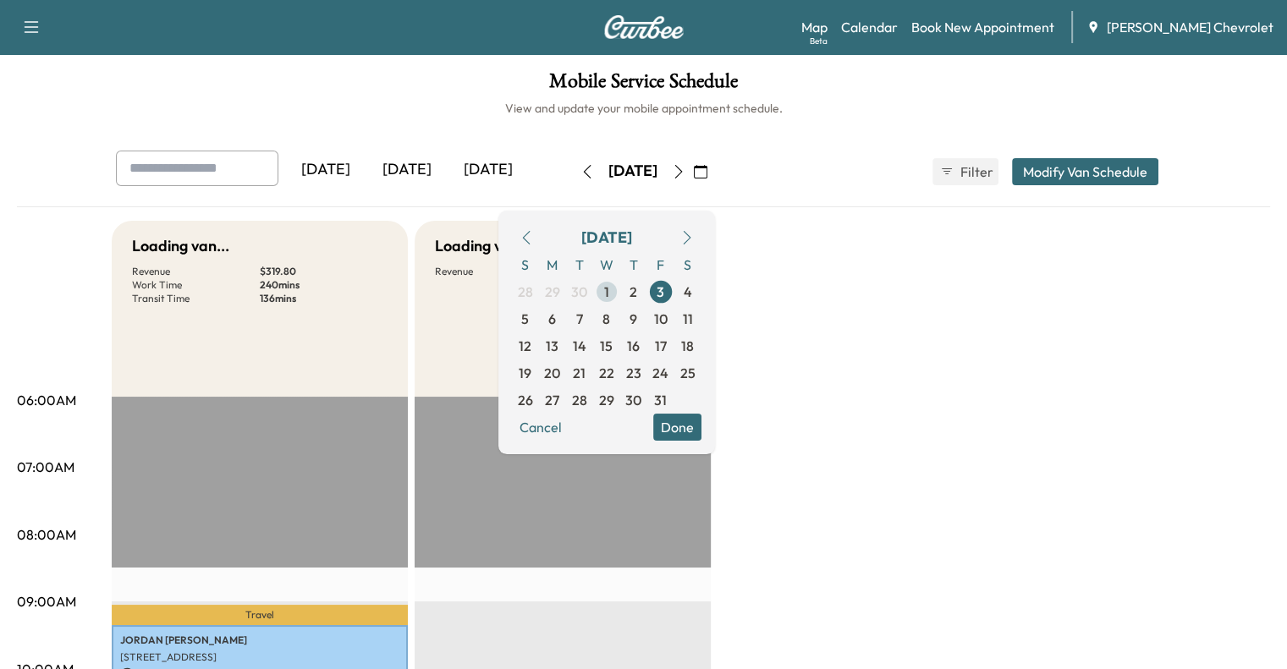
click at [609, 297] on span "1" at bounding box center [606, 292] width 5 height 20
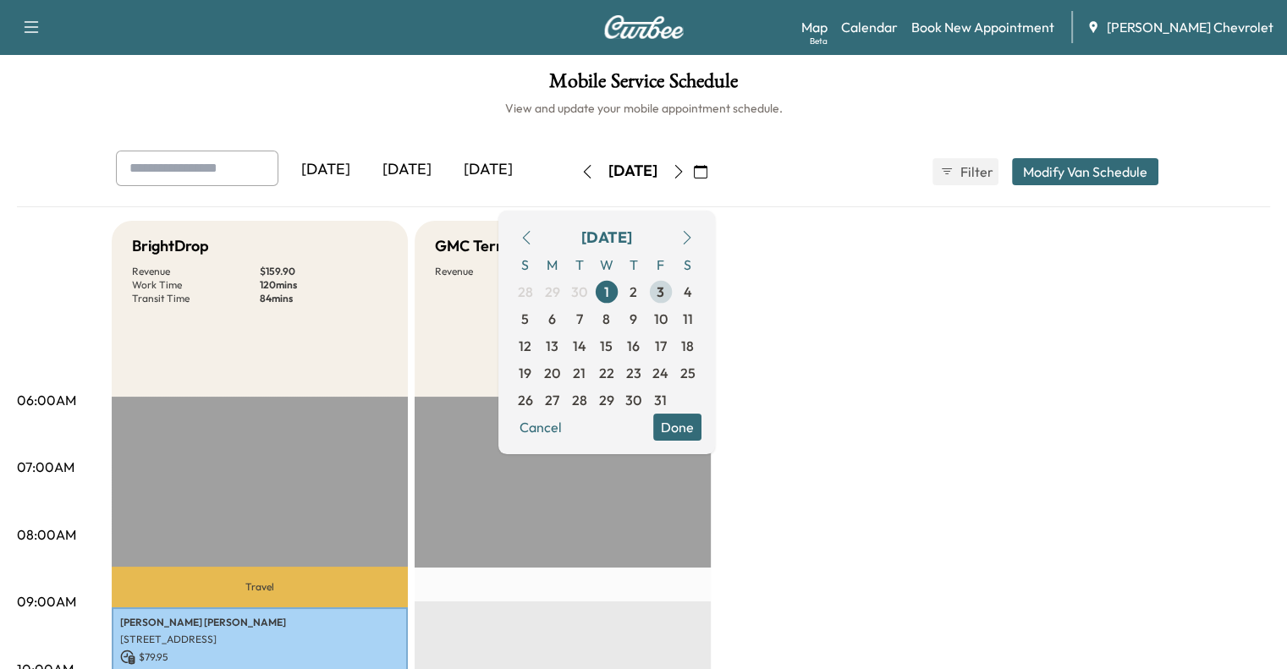
click at [675, 299] on span "3" at bounding box center [660, 291] width 27 height 27
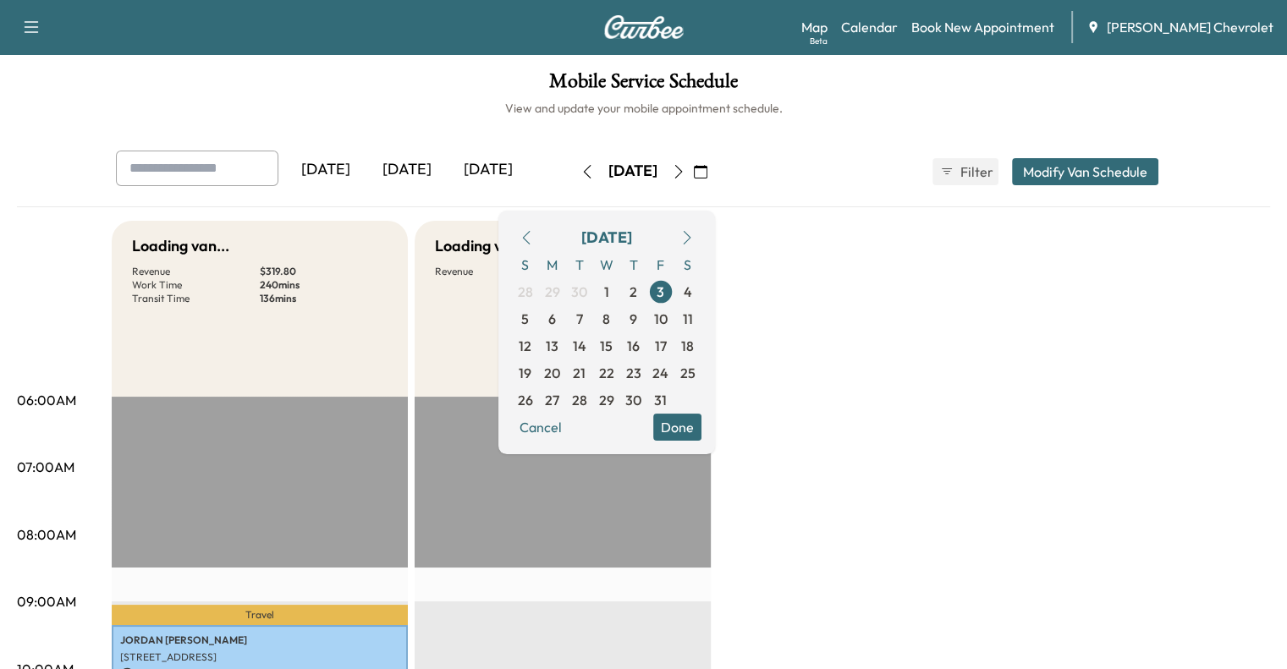
click at [472, 274] on p "Revenue" at bounding box center [499, 272] width 128 height 14
